Goal: Task Accomplishment & Management: Complete application form

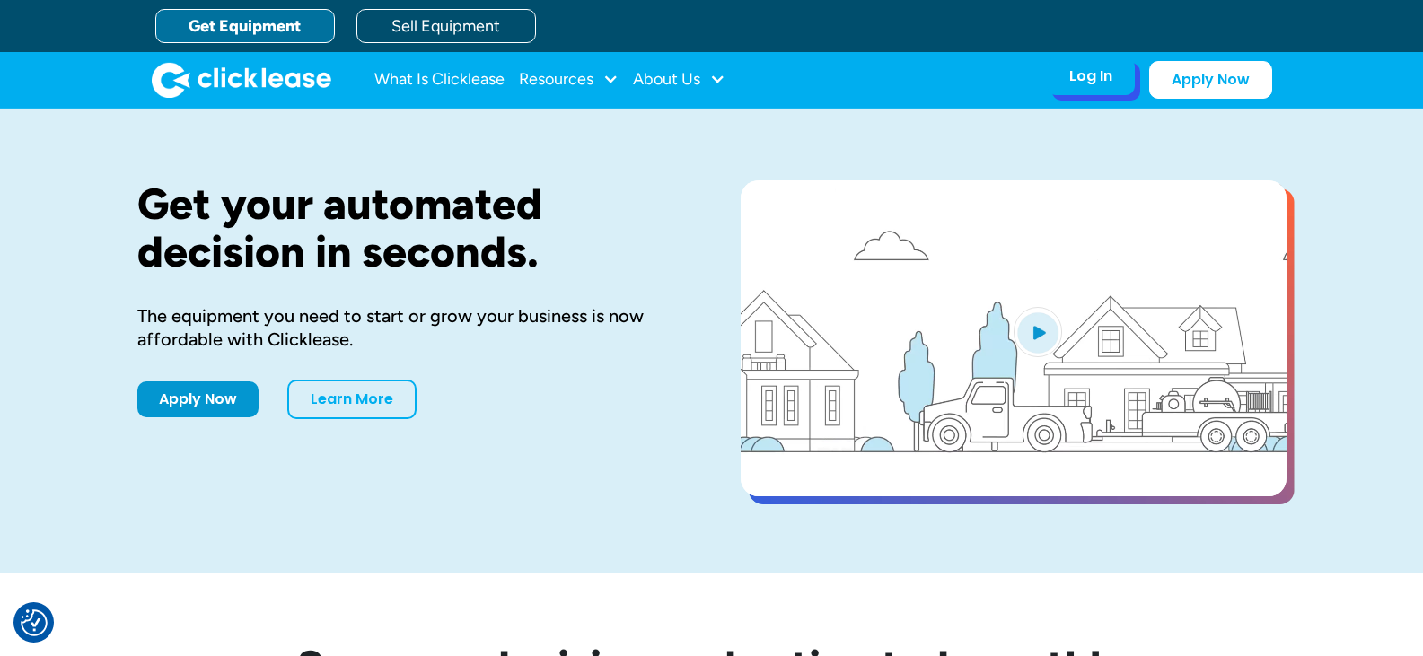
click at [1068, 84] on div "Log In Account login I use Clicklease to get my equipment Partner Portal I offe…" at bounding box center [1091, 76] width 88 height 38
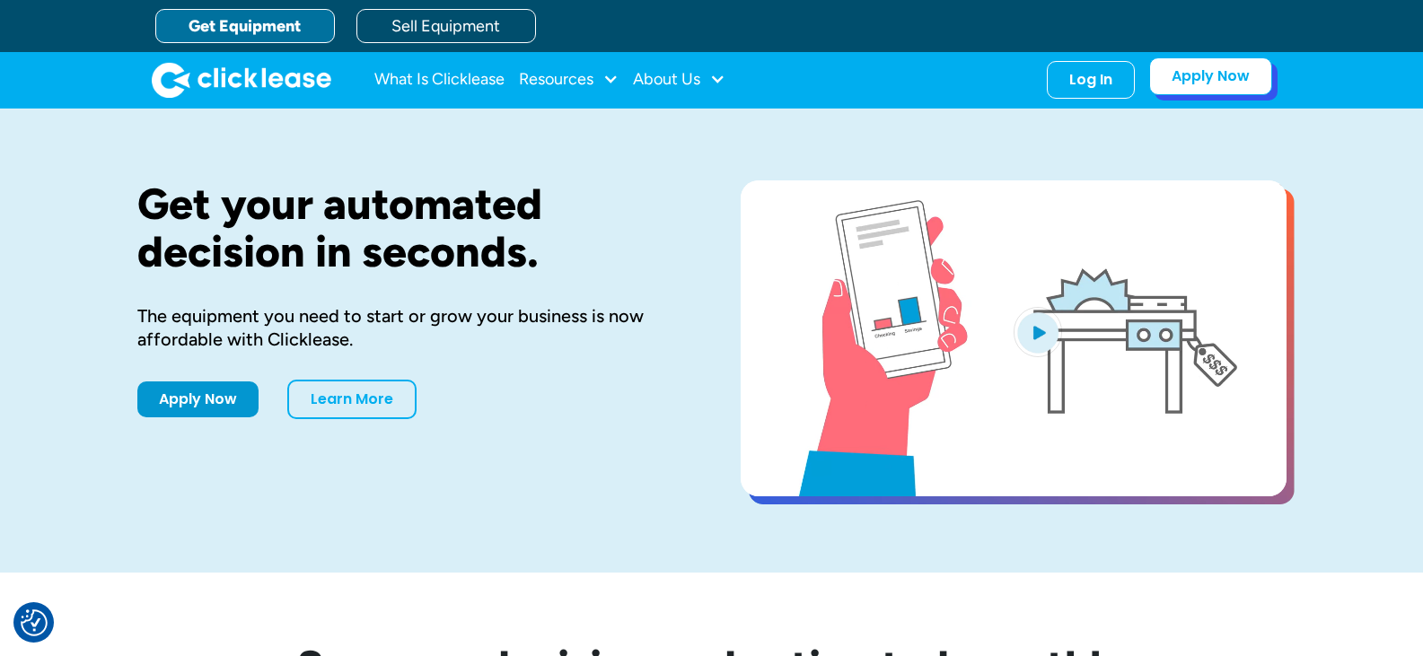
click at [1203, 78] on link "Apply Now" at bounding box center [1210, 76] width 123 height 38
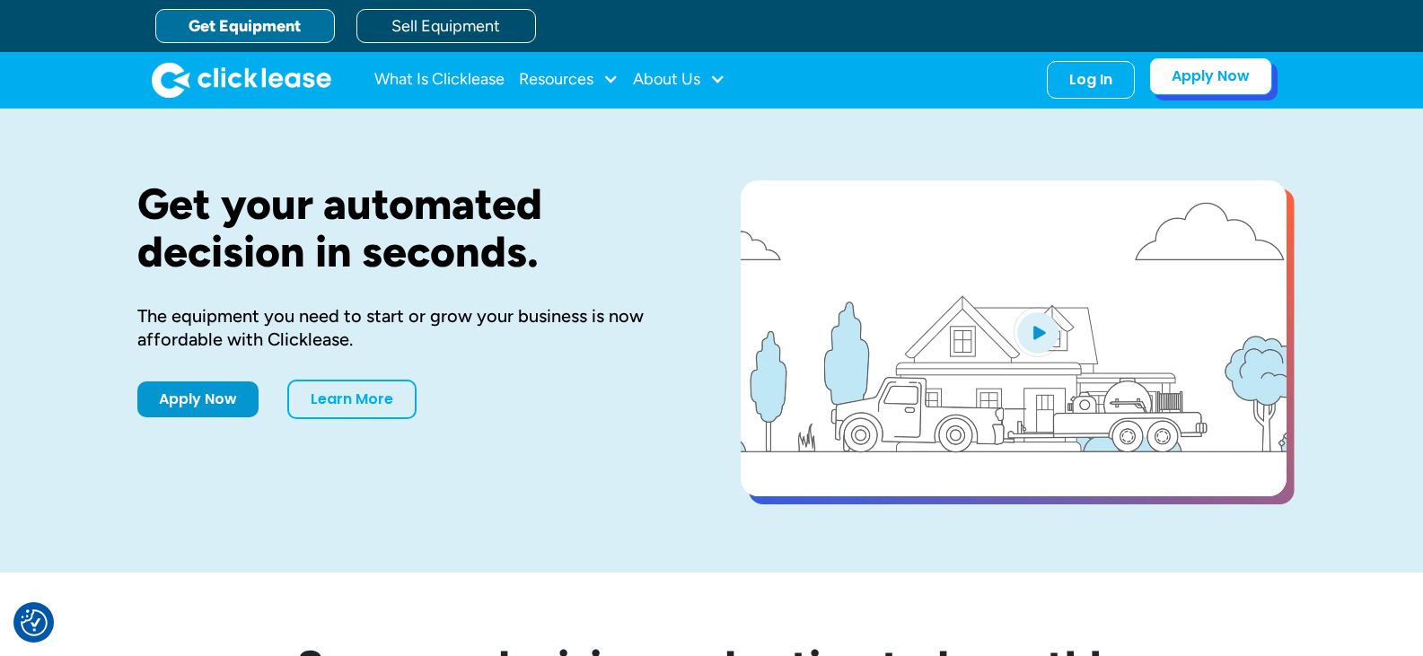
click at [1225, 81] on link "Apply Now" at bounding box center [1210, 76] width 123 height 38
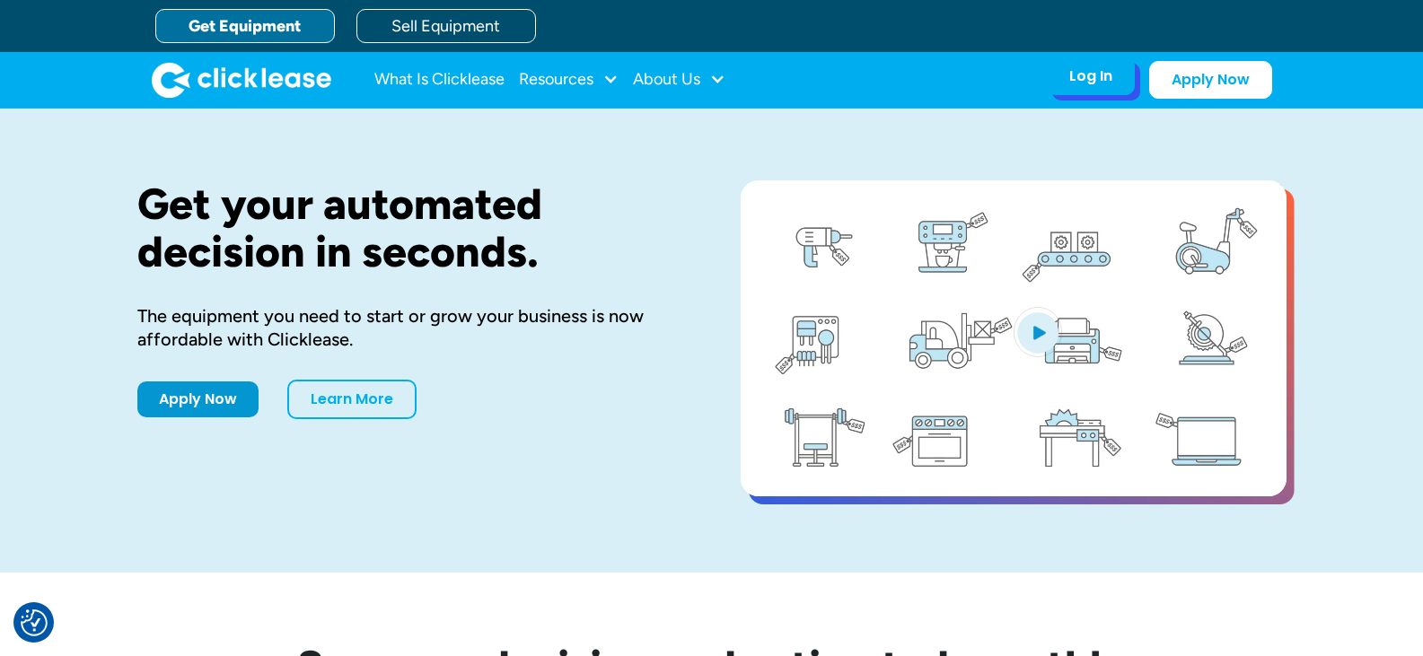
click at [1088, 81] on div "Log In" at bounding box center [1090, 76] width 43 height 18
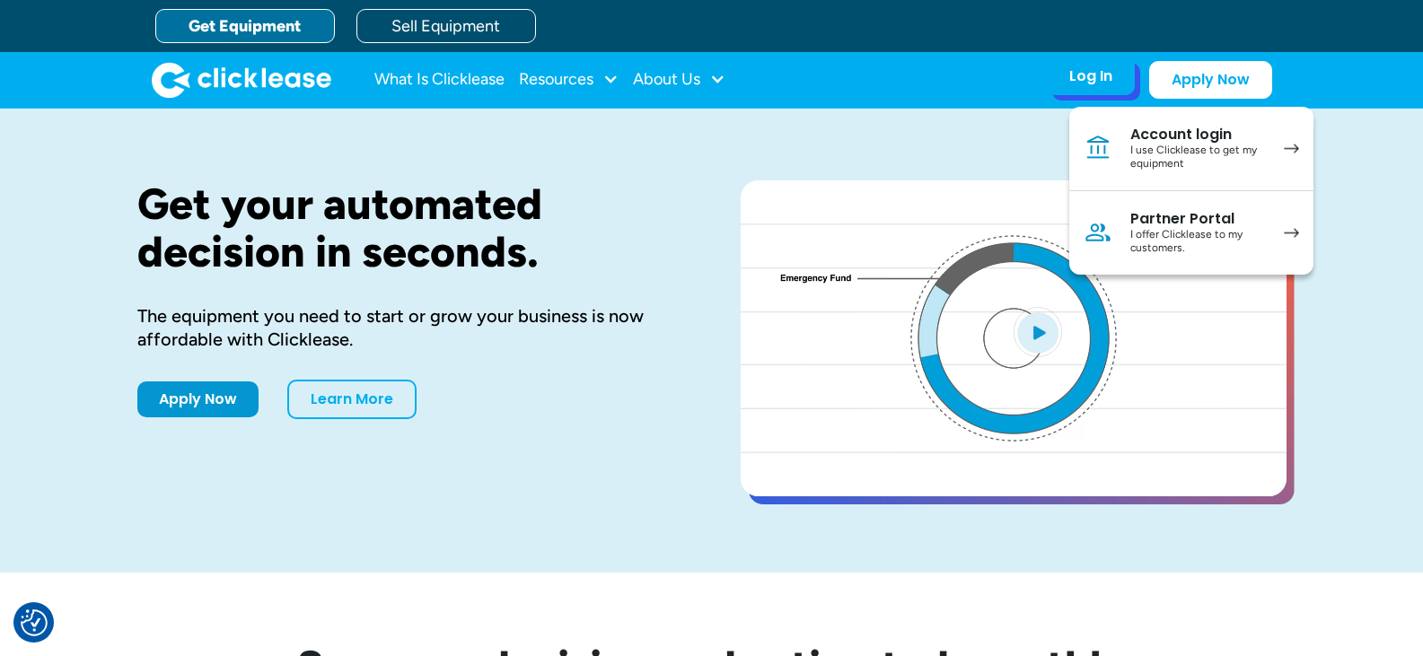
click at [1183, 144] on div "I use Clicklease to get my equipment" at bounding box center [1198, 158] width 136 height 28
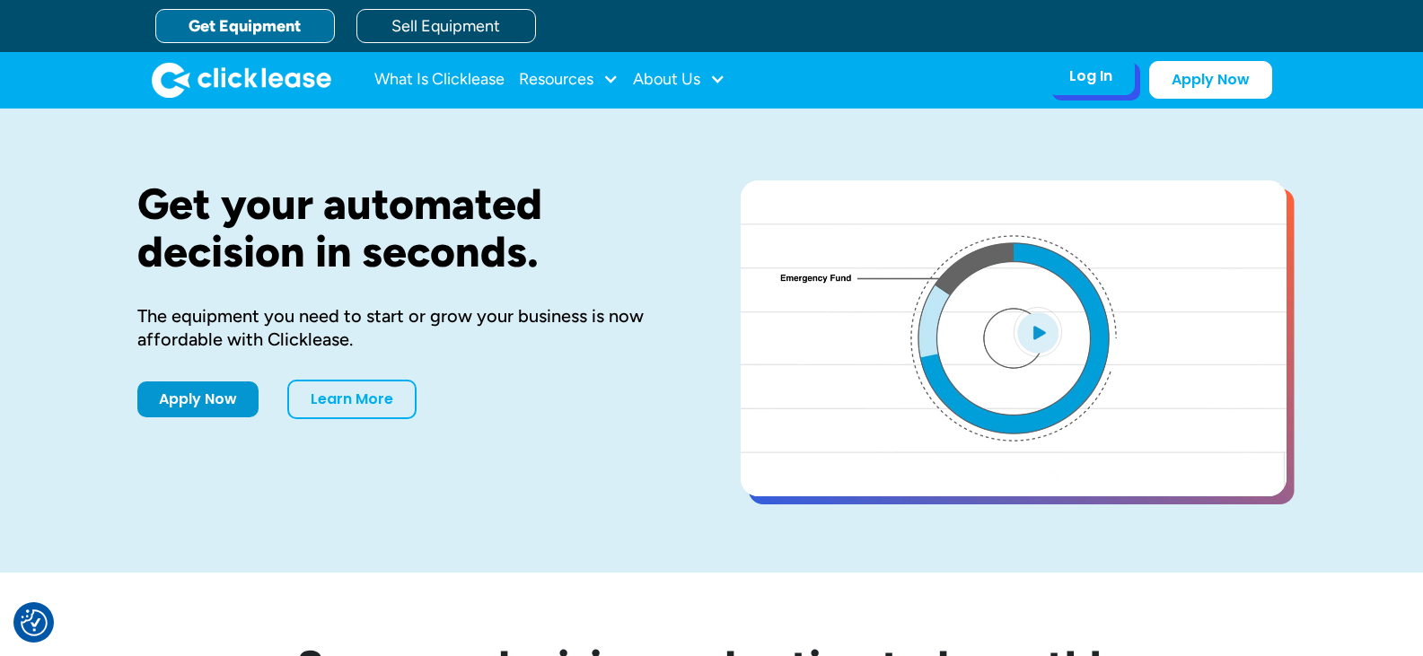
click at [1083, 73] on div "Log In" at bounding box center [1090, 76] width 43 height 18
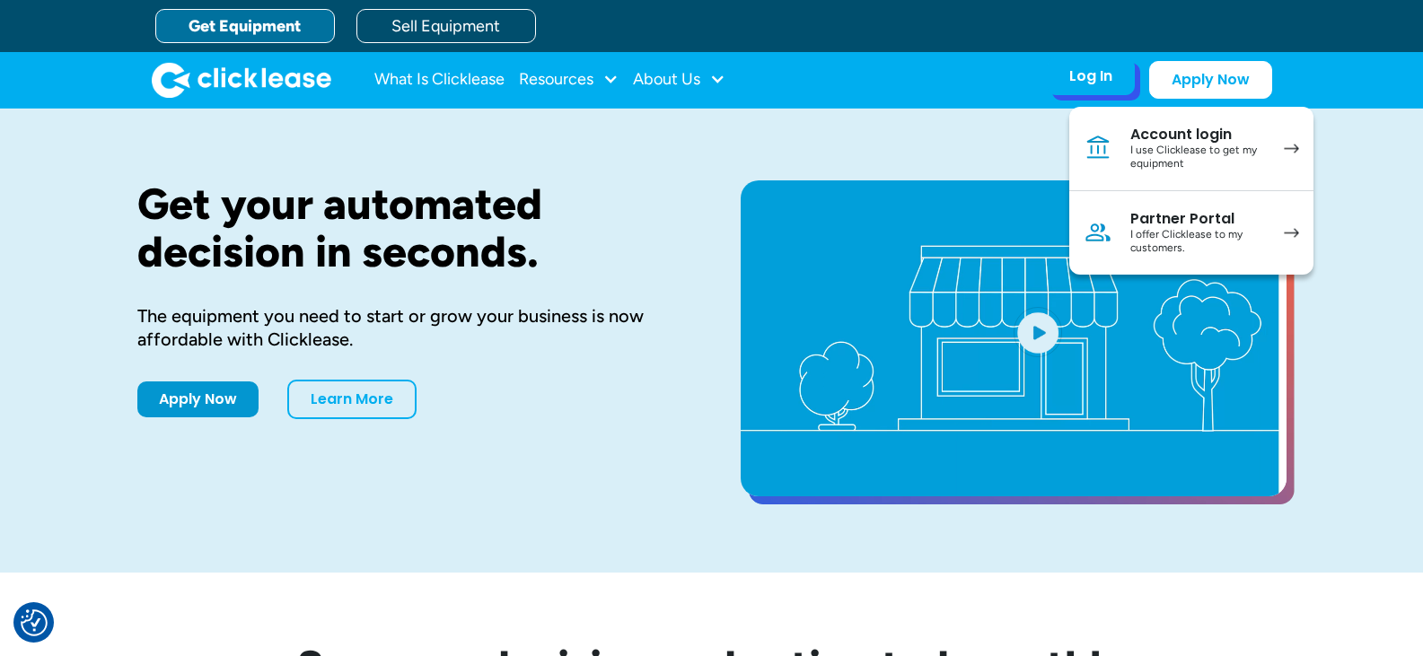
click at [1153, 233] on div "I offer Clicklease to my customers." at bounding box center [1198, 242] width 136 height 28
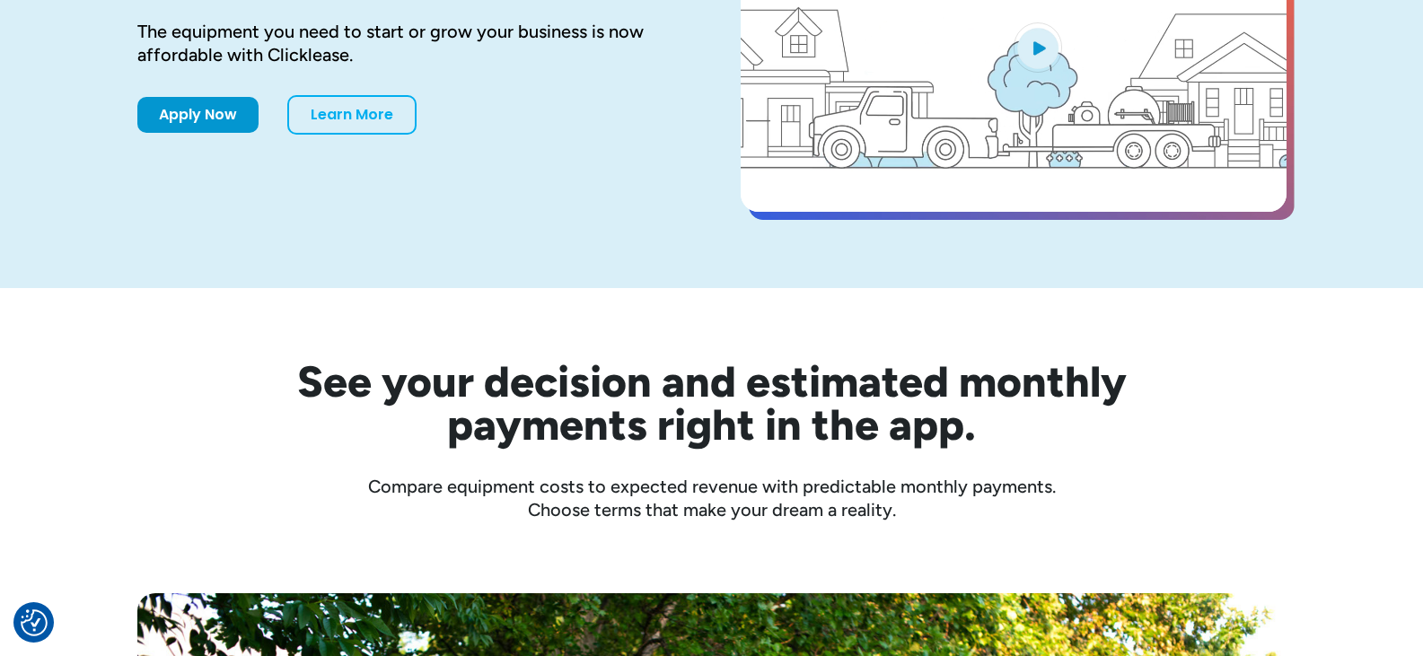
scroll to position [449, 0]
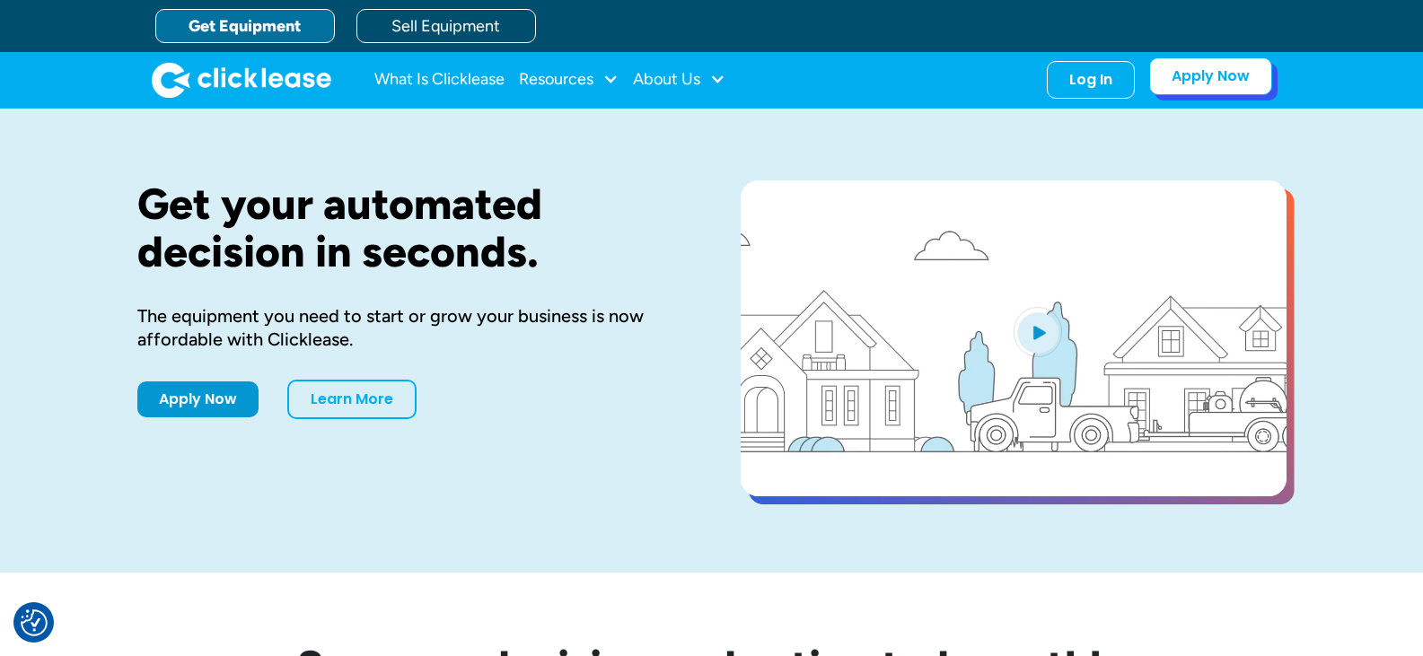
click at [1209, 78] on link "Apply Now" at bounding box center [1210, 76] width 123 height 38
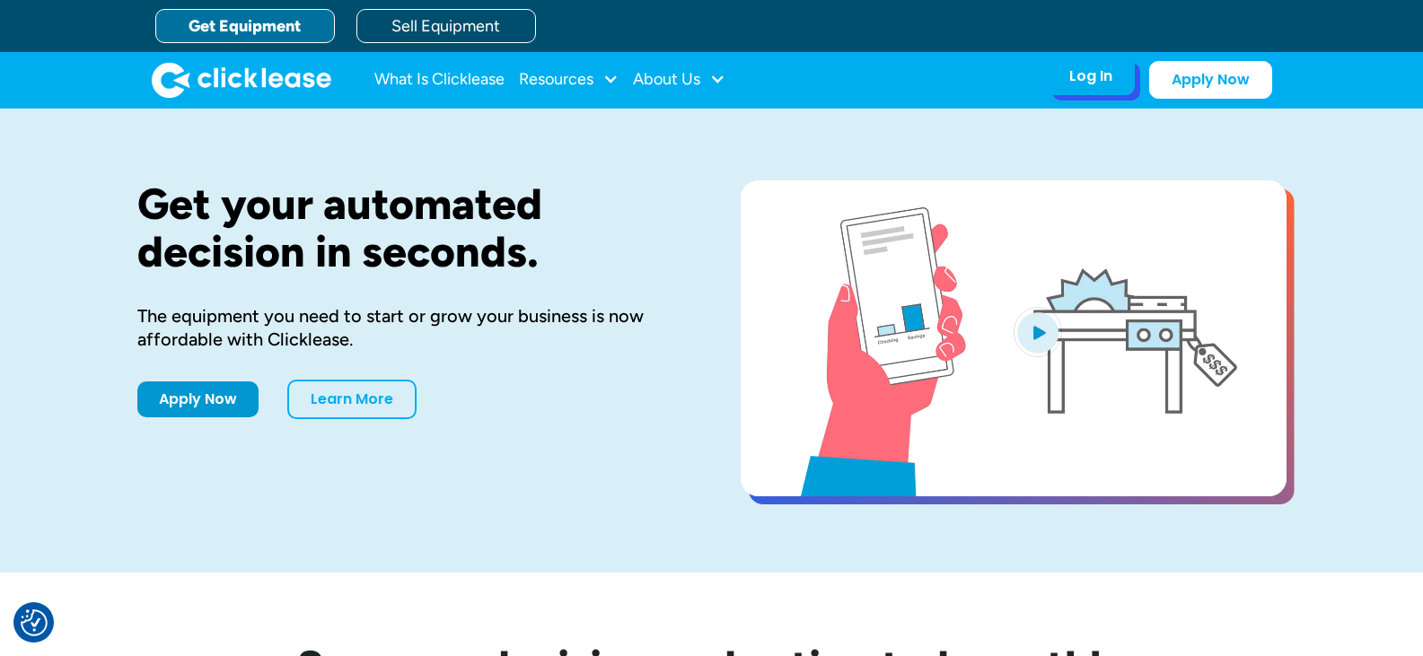
click at [1088, 86] on div "Log In Account login I use Clicklease to get my equipment Partner Portal I offe…" at bounding box center [1091, 76] width 88 height 38
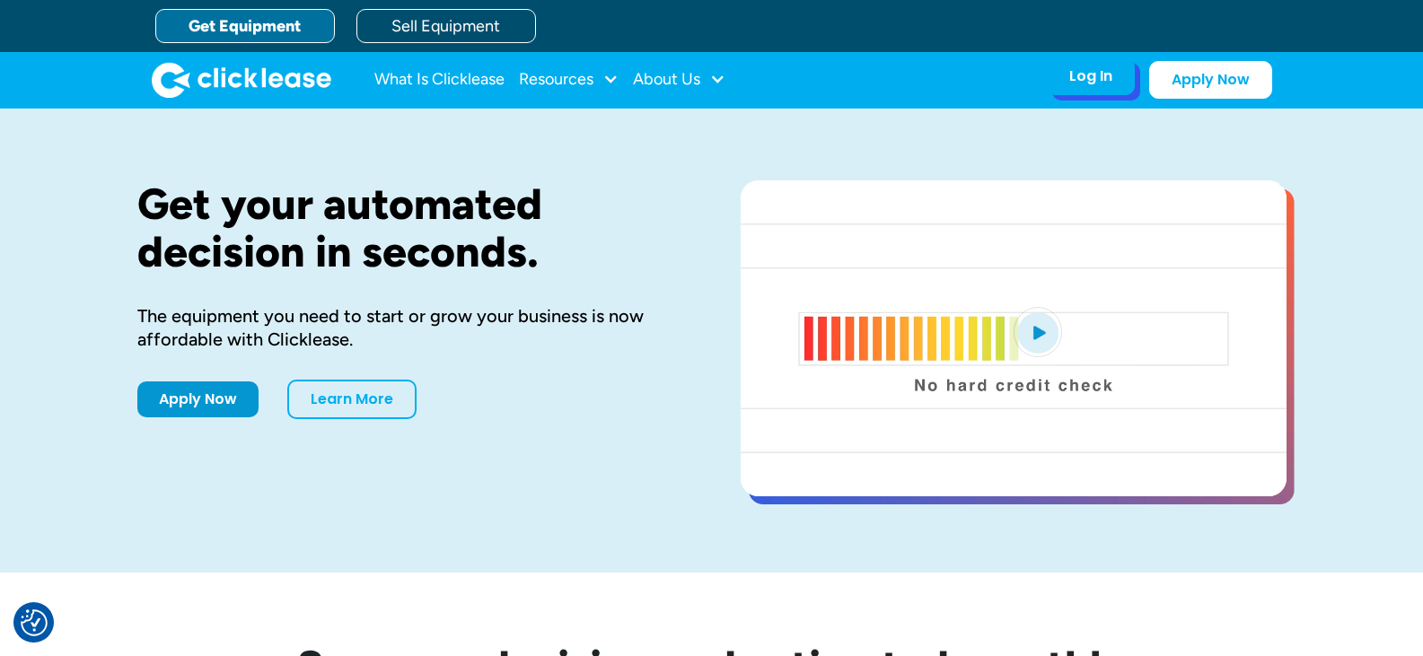
click at [1100, 82] on div "Log In" at bounding box center [1090, 76] width 43 height 18
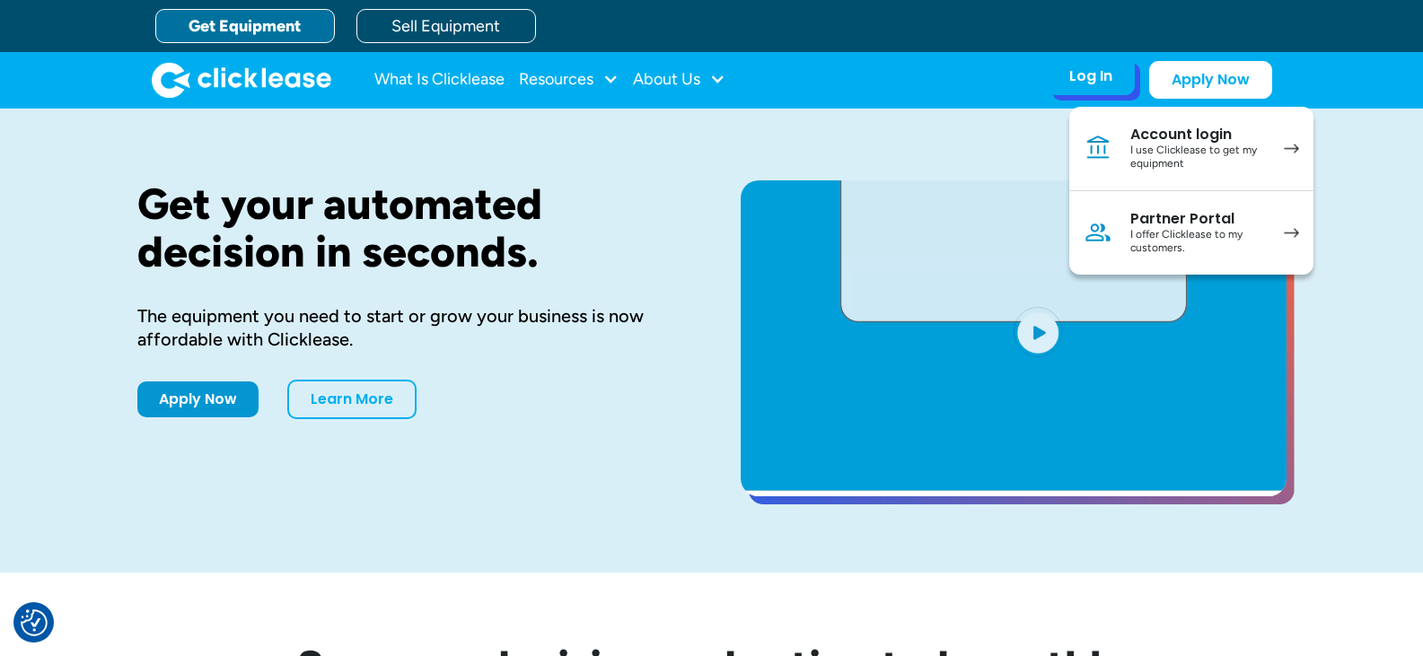
click at [1156, 219] on div "Partner Portal" at bounding box center [1198, 219] width 136 height 18
